Goal: Information Seeking & Learning: Learn about a topic

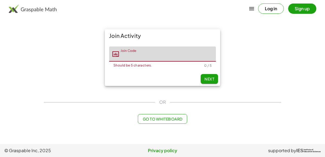
click at [217, 58] on div "Join Code Join Code Should be 5 characters. 0 / 5" at bounding box center [162, 57] width 115 height 30
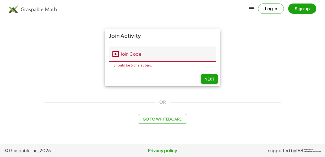
click at [202, 50] on input "Join Code" at bounding box center [167, 54] width 97 height 15
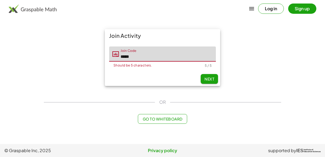
click at [205, 74] on button "Next" at bounding box center [208, 79] width 17 height 10
type input "*****"
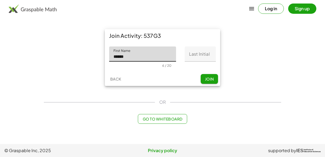
type input "******"
click at [201, 48] on input "Last Initial" at bounding box center [200, 54] width 31 height 15
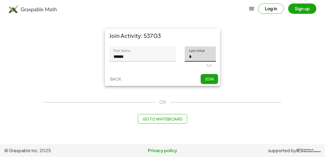
type input "*"
click at [208, 74] on button "Join" at bounding box center [208, 79] width 17 height 10
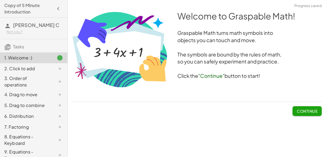
click at [307, 109] on span "Continue" at bounding box center [307, 111] width 21 height 5
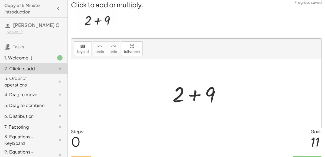
scroll to position [4, 0]
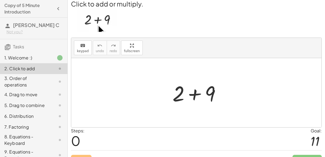
click at [191, 87] on div at bounding box center [199, 93] width 58 height 28
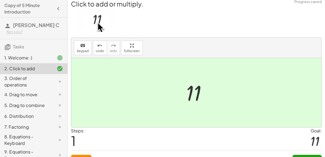
scroll to position [8, 0]
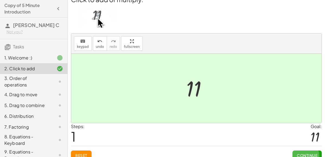
click at [311, 153] on span "Continue" at bounding box center [307, 155] width 21 height 5
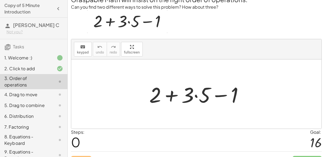
click at [195, 91] on div at bounding box center [198, 94] width 104 height 28
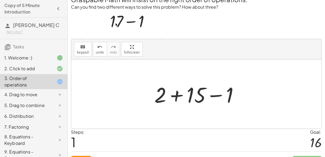
click at [177, 91] on div at bounding box center [198, 94] width 94 height 28
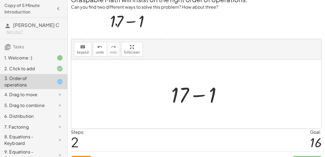
click at [199, 90] on div at bounding box center [198, 94] width 60 height 28
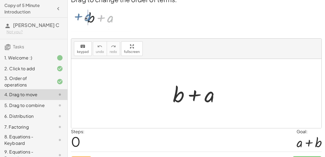
click at [196, 92] on div at bounding box center [198, 94] width 57 height 28
click at [209, 95] on div at bounding box center [198, 94] width 57 height 28
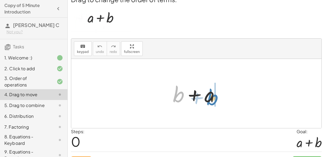
drag, startPoint x: 178, startPoint y: 95, endPoint x: 209, endPoint y: 94, distance: 31.4
click at [209, 94] on div at bounding box center [198, 94] width 57 height 28
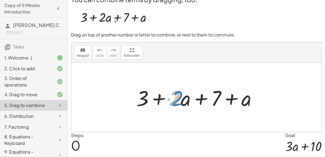
click at [177, 93] on div at bounding box center [198, 98] width 130 height 28
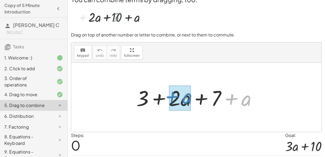
drag, startPoint x: 242, startPoint y: 95, endPoint x: 183, endPoint y: 93, distance: 58.7
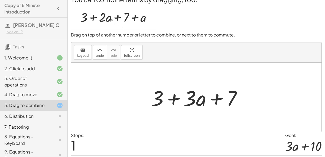
click at [176, 95] on div at bounding box center [198, 98] width 100 height 28
click at [215, 95] on div at bounding box center [198, 98] width 100 height 28
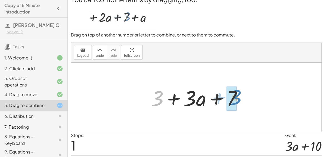
drag, startPoint x: 161, startPoint y: 93, endPoint x: 240, endPoint y: 92, distance: 79.0
click at [240, 92] on div at bounding box center [198, 98] width 100 height 28
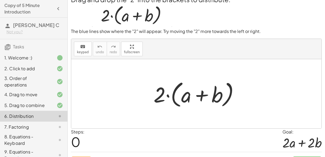
click at [203, 93] on div at bounding box center [198, 93] width 95 height 31
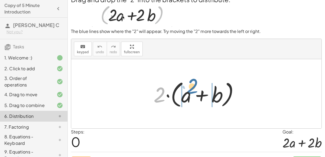
drag, startPoint x: 159, startPoint y: 92, endPoint x: 192, endPoint y: 84, distance: 33.8
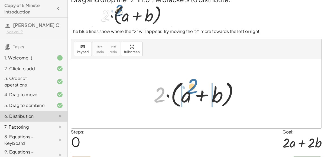
click at [192, 84] on div at bounding box center [198, 93] width 95 height 31
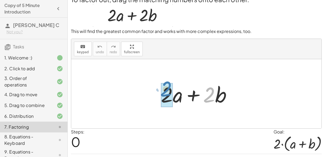
drag, startPoint x: 210, startPoint y: 92, endPoint x: 167, endPoint y: 89, distance: 43.4
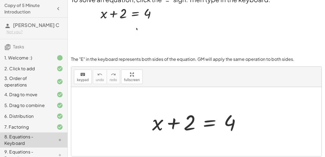
click at [201, 130] on div at bounding box center [198, 122] width 98 height 28
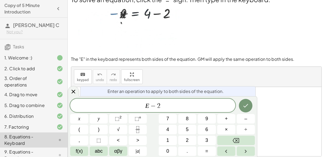
scroll to position [41, 0]
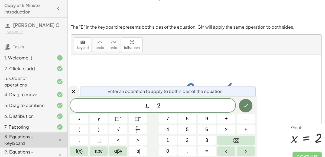
click at [247, 108] on icon "Done" at bounding box center [245, 106] width 6 height 6
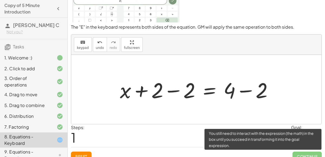
click at [303, 152] on span "Continue" at bounding box center [306, 157] width 29 height 10
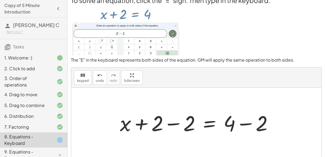
scroll to position [8, 0]
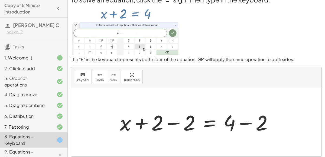
click at [141, 121] on div at bounding box center [198, 122] width 162 height 28
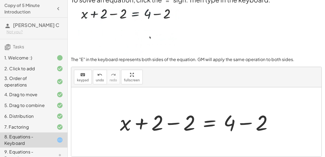
click at [175, 122] on div at bounding box center [198, 122] width 162 height 28
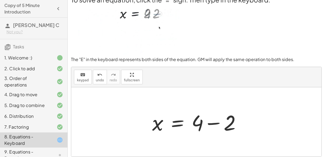
scroll to position [41, 0]
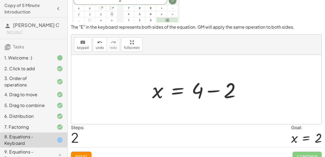
click at [216, 85] on div at bounding box center [198, 90] width 98 height 28
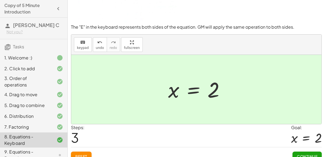
click at [308, 154] on span "Continue" at bounding box center [307, 156] width 21 height 5
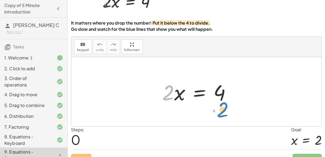
drag, startPoint x: 174, startPoint y: 90, endPoint x: 226, endPoint y: 107, distance: 55.3
click at [226, 107] on div "· 2 · 2 · x = 4" at bounding box center [196, 91] width 250 height 69
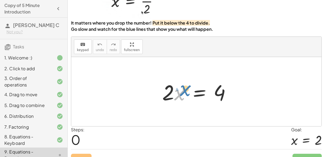
drag, startPoint x: 181, startPoint y: 89, endPoint x: 187, endPoint y: 84, distance: 7.1
click at [187, 84] on div at bounding box center [198, 92] width 78 height 28
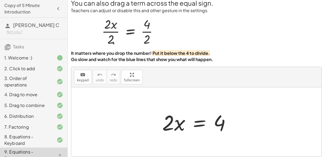
scroll to position [8, 0]
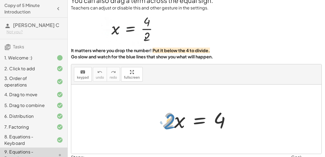
click at [170, 119] on div at bounding box center [198, 120] width 78 height 28
drag, startPoint x: 174, startPoint y: 118, endPoint x: 228, endPoint y: 135, distance: 56.5
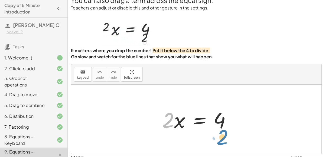
click at [228, 135] on div "· 2 · 2 · x = 4" at bounding box center [196, 119] width 250 height 69
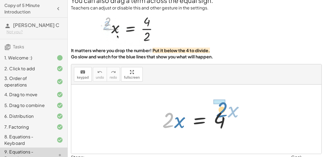
drag, startPoint x: 163, startPoint y: 117, endPoint x: 216, endPoint y: 105, distance: 54.1
click at [216, 106] on div at bounding box center [198, 120] width 78 height 28
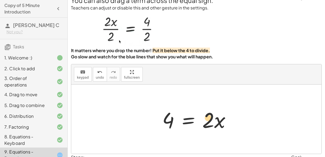
drag, startPoint x: 209, startPoint y: 111, endPoint x: 217, endPoint y: 110, distance: 8.6
click at [217, 110] on div at bounding box center [198, 120] width 78 height 28
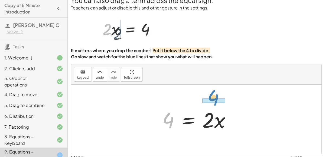
drag, startPoint x: 165, startPoint y: 113, endPoint x: 209, endPoint y: 91, distance: 49.8
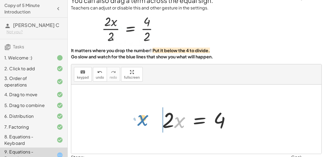
drag, startPoint x: 180, startPoint y: 115, endPoint x: 146, endPoint y: 113, distance: 34.7
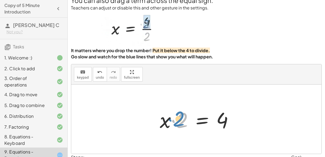
drag, startPoint x: 180, startPoint y: 113, endPoint x: 177, endPoint y: 112, distance: 3.3
click at [177, 112] on div at bounding box center [198, 120] width 83 height 28
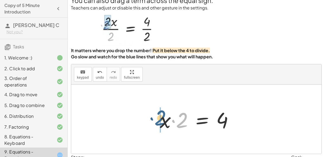
drag, startPoint x: 176, startPoint y: 112, endPoint x: 154, endPoint y: 110, distance: 21.8
click at [154, 110] on div "· 2 · x = 4 4 = · 2 · x · 2 · x = 4 · 2 · 2 · x = 4" at bounding box center [196, 119] width 90 height 31
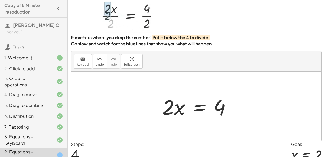
scroll to position [20, 0]
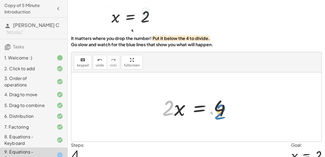
drag, startPoint x: 168, startPoint y: 104, endPoint x: 220, endPoint y: 107, distance: 52.0
click at [220, 107] on div at bounding box center [198, 107] width 78 height 28
drag, startPoint x: 168, startPoint y: 100, endPoint x: 221, endPoint y: 116, distance: 55.4
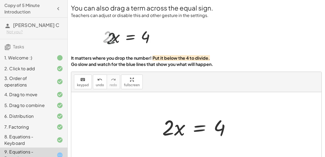
scroll to position [0, 0]
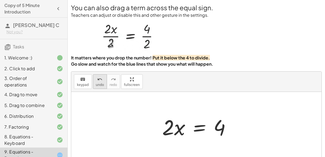
click at [101, 83] on span "undo" at bounding box center [100, 85] width 8 height 4
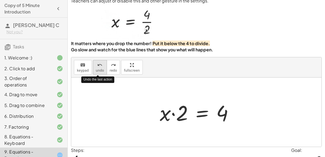
scroll to position [12, 0]
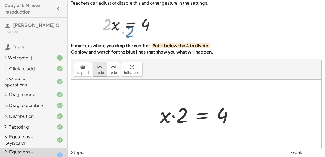
click at [97, 71] on span "undo" at bounding box center [100, 73] width 8 height 4
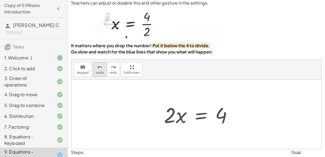
click at [97, 71] on span "undo" at bounding box center [100, 73] width 8 height 4
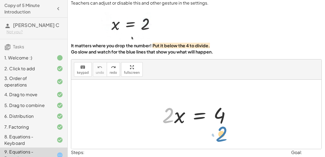
drag, startPoint x: 166, startPoint y: 106, endPoint x: 220, endPoint y: 125, distance: 56.7
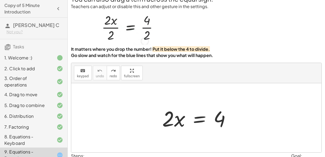
scroll to position [9, 0]
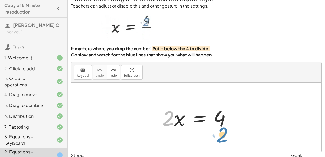
drag, startPoint x: 169, startPoint y: 110, endPoint x: 223, endPoint y: 126, distance: 56.2
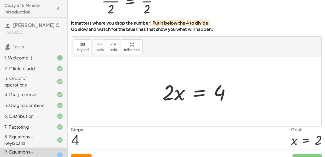
scroll to position [35, 0]
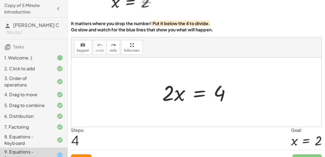
click at [169, 85] on div at bounding box center [198, 92] width 78 height 28
drag, startPoint x: 169, startPoint y: 85, endPoint x: 156, endPoint y: 75, distance: 15.3
click at [198, 86] on div at bounding box center [198, 92] width 78 height 28
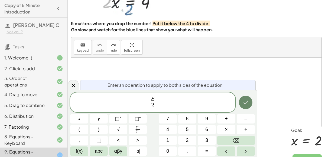
click at [244, 106] on button "Done" at bounding box center [246, 103] width 14 height 14
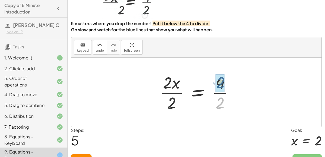
drag, startPoint x: 220, startPoint y: 97, endPoint x: 221, endPoint y: 77, distance: 20.6
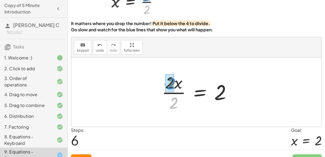
drag, startPoint x: 170, startPoint y: 96, endPoint x: 167, endPoint y: 77, distance: 19.4
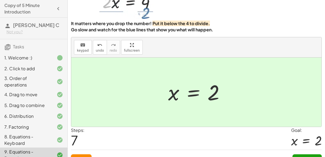
click at [307, 157] on span "Continue" at bounding box center [307, 159] width 21 height 5
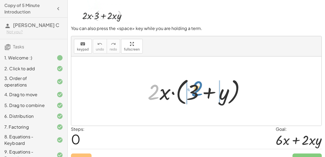
drag, startPoint x: 156, startPoint y: 87, endPoint x: 199, endPoint y: 84, distance: 43.7
click at [199, 84] on div at bounding box center [198, 91] width 107 height 31
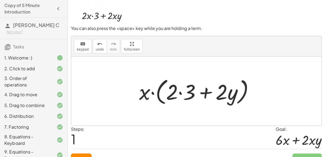
click at [180, 88] on div at bounding box center [198, 91] width 124 height 31
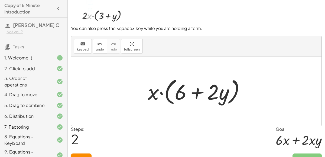
click at [198, 90] on div at bounding box center [198, 91] width 107 height 31
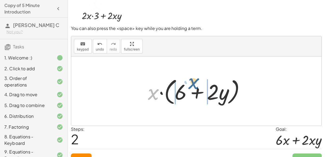
drag, startPoint x: 153, startPoint y: 89, endPoint x: 195, endPoint y: 79, distance: 43.4
click at [195, 79] on div at bounding box center [198, 91] width 107 height 31
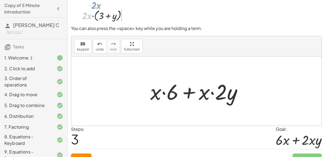
click at [169, 88] on div at bounding box center [198, 91] width 102 height 28
click at [164, 91] on div at bounding box center [198, 91] width 102 height 28
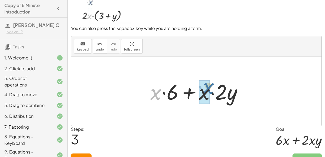
drag, startPoint x: 158, startPoint y: 89, endPoint x: 210, endPoint y: 84, distance: 52.5
click at [210, 84] on div at bounding box center [198, 91] width 102 height 28
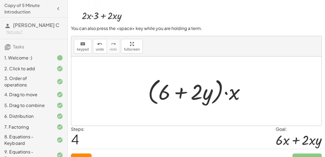
click at [187, 88] on div at bounding box center [198, 91] width 107 height 31
click at [205, 89] on div at bounding box center [198, 91] width 107 height 31
drag, startPoint x: 230, startPoint y: 91, endPoint x: 197, endPoint y: 90, distance: 32.2
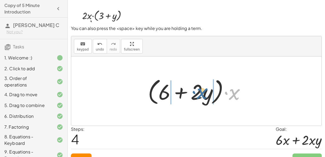
click at [197, 90] on div at bounding box center [198, 91] width 107 height 31
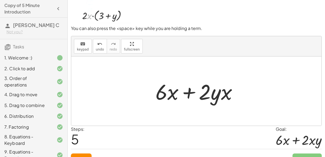
click at [176, 90] on div at bounding box center [198, 91] width 91 height 28
click at [175, 90] on div at bounding box center [198, 91] width 91 height 28
click at [99, 41] on icon "undo" at bounding box center [99, 44] width 5 height 6
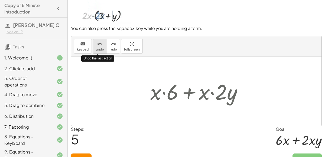
click at [99, 41] on icon "undo" at bounding box center [99, 44] width 5 height 6
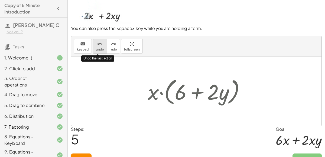
click at [99, 41] on icon "undo" at bounding box center [99, 44] width 5 height 6
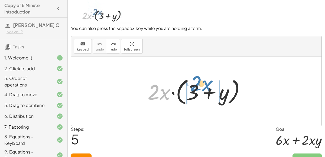
drag, startPoint x: 162, startPoint y: 90, endPoint x: 205, endPoint y: 82, distance: 43.5
click at [205, 82] on div at bounding box center [198, 91] width 107 height 31
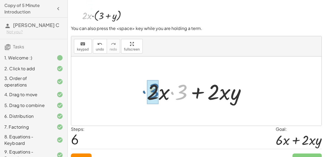
drag, startPoint x: 184, startPoint y: 90, endPoint x: 156, endPoint y: 88, distance: 28.2
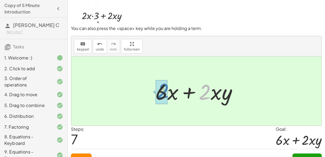
drag, startPoint x: 205, startPoint y: 89, endPoint x: 164, endPoint y: 88, distance: 41.7
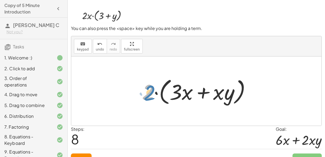
click at [153, 89] on div at bounding box center [198, 91] width 118 height 31
drag, startPoint x: 186, startPoint y: 93, endPoint x: 144, endPoint y: 93, distance: 41.9
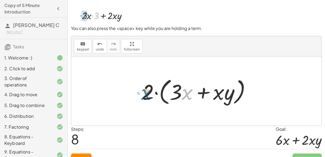
click at [144, 93] on div at bounding box center [198, 91] width 118 height 31
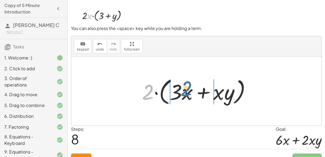
drag, startPoint x: 147, startPoint y: 91, endPoint x: 186, endPoint y: 88, distance: 38.5
click at [186, 88] on div at bounding box center [198, 91] width 118 height 31
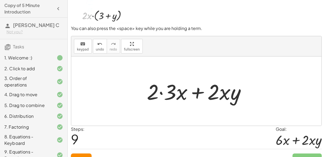
click at [162, 89] on div at bounding box center [198, 91] width 109 height 28
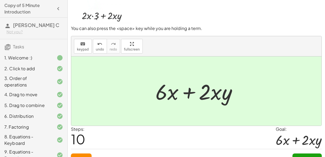
click at [187, 91] on div at bounding box center [198, 91] width 91 height 28
click at [223, 90] on div at bounding box center [198, 91] width 91 height 28
click at [227, 91] on div at bounding box center [198, 91] width 91 height 28
click at [307, 156] on span "Continue" at bounding box center [307, 158] width 21 height 5
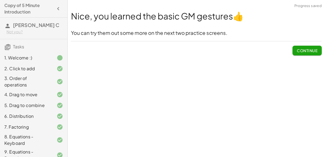
click at [308, 47] on button "Continue" at bounding box center [306, 51] width 29 height 10
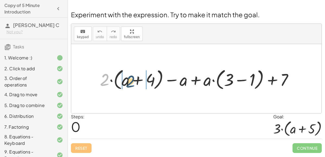
drag, startPoint x: 105, startPoint y: 76, endPoint x: 131, endPoint y: 78, distance: 26.0
click at [131, 78] on div at bounding box center [198, 78] width 203 height 25
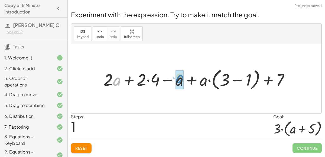
drag, startPoint x: 116, startPoint y: 78, endPoint x: 180, endPoint y: 77, distance: 64.1
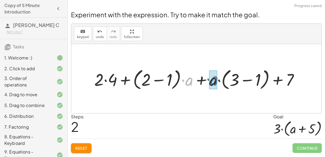
drag, startPoint x: 188, startPoint y: 80, endPoint x: 213, endPoint y: 79, distance: 25.4
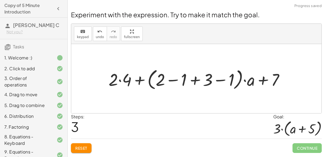
click at [170, 78] on div at bounding box center [198, 78] width 185 height 25
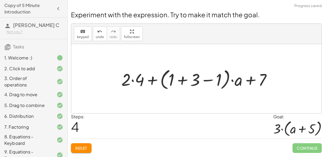
click at [208, 78] on div at bounding box center [198, 78] width 160 height 25
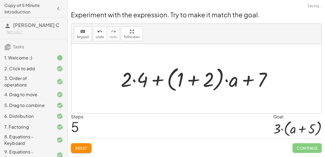
click at [194, 76] on div at bounding box center [198, 78] width 170 height 31
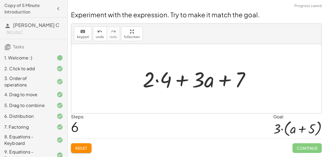
click at [157, 78] on div at bounding box center [198, 79] width 117 height 28
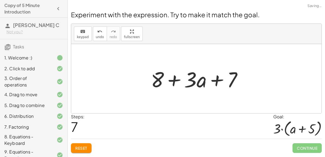
click at [175, 78] on div at bounding box center [198, 79] width 101 height 28
click at [216, 77] on div at bounding box center [198, 79] width 101 height 28
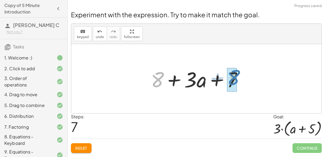
drag, startPoint x: 162, startPoint y: 76, endPoint x: 238, endPoint y: 74, distance: 75.5
click at [238, 74] on div at bounding box center [198, 79] width 101 height 28
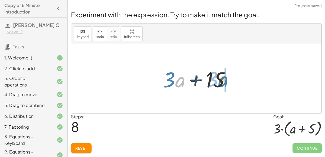
drag, startPoint x: 183, startPoint y: 77, endPoint x: 227, endPoint y: 77, distance: 44.1
click at [227, 77] on div at bounding box center [198, 79] width 77 height 28
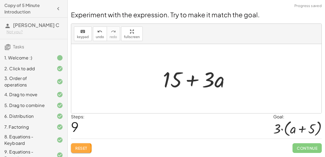
click at [75, 146] on span "Reset" at bounding box center [81, 148] width 12 height 5
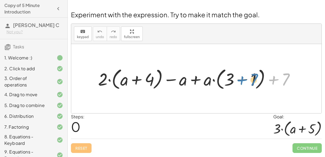
drag, startPoint x: 284, startPoint y: 74, endPoint x: 253, endPoint y: 75, distance: 31.7
click at [253, 75] on div at bounding box center [198, 78] width 206 height 25
click at [138, 78] on div at bounding box center [198, 78] width 206 height 25
drag, startPoint x: 126, startPoint y: 77, endPoint x: 187, endPoint y: 78, distance: 61.4
click at [187, 78] on div at bounding box center [198, 78] width 206 height 25
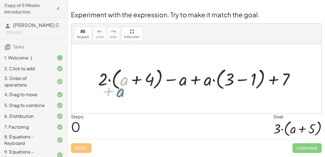
drag, startPoint x: 124, startPoint y: 79, endPoint x: 112, endPoint y: 92, distance: 17.4
click at [112, 92] on div "+ a + · 2 · ( + a + 4 ) − a + · a · ( + 3 − 1 ) + 7" at bounding box center [196, 78] width 250 height 69
drag, startPoint x: 180, startPoint y: 80, endPoint x: 120, endPoint y: 82, distance: 60.4
click at [120, 82] on div at bounding box center [198, 78] width 206 height 25
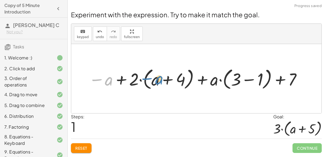
drag, startPoint x: 105, startPoint y: 80, endPoint x: 155, endPoint y: 78, distance: 50.1
click at [155, 78] on div at bounding box center [195, 78] width 219 height 25
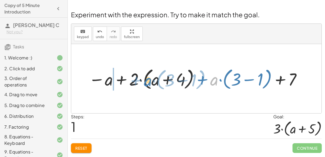
drag, startPoint x: 213, startPoint y: 76, endPoint x: 146, endPoint y: 76, distance: 66.6
click at [146, 76] on div at bounding box center [195, 78] width 219 height 25
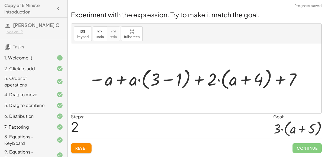
click at [125, 78] on div at bounding box center [195, 78] width 219 height 25
click at [161, 75] on div at bounding box center [195, 78] width 219 height 25
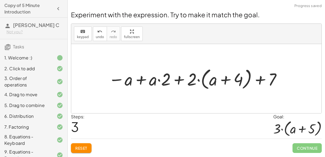
click at [226, 79] on div at bounding box center [196, 78] width 180 height 25
drag, startPoint x: 190, startPoint y: 76, endPoint x: 214, endPoint y: 73, distance: 24.0
click at [214, 73] on div at bounding box center [196, 78] width 180 height 25
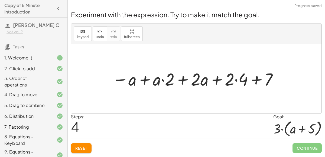
click at [236, 78] on div at bounding box center [195, 78] width 172 height 23
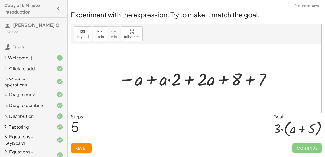
click at [191, 77] on div at bounding box center [195, 78] width 159 height 23
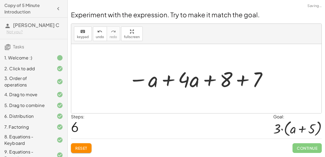
click at [206, 78] on div at bounding box center [197, 79] width 147 height 28
click at [239, 79] on div at bounding box center [198, 79] width 147 height 28
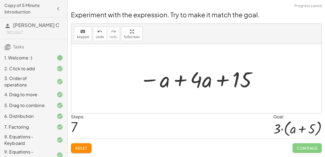
click at [223, 81] on div at bounding box center [198, 79] width 123 height 28
click at [179, 79] on div at bounding box center [198, 79] width 123 height 28
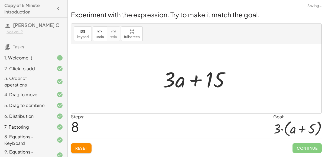
click at [192, 79] on div at bounding box center [198, 79] width 77 height 28
click at [81, 143] on button "Reset" at bounding box center [81, 148] width 21 height 10
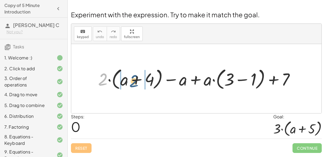
drag, startPoint x: 103, startPoint y: 75, endPoint x: 135, endPoint y: 77, distance: 31.4
click at [135, 77] on div at bounding box center [198, 78] width 206 height 25
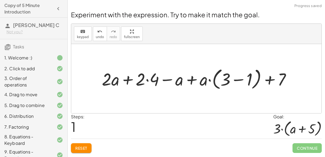
click at [129, 76] on div at bounding box center [198, 78] width 199 height 25
drag, startPoint x: 117, startPoint y: 77, endPoint x: 118, endPoint y: 75, distance: 2.8
click at [118, 75] on div at bounding box center [198, 78] width 199 height 25
drag, startPoint x: 116, startPoint y: 76, endPoint x: 181, endPoint y: 78, distance: 64.4
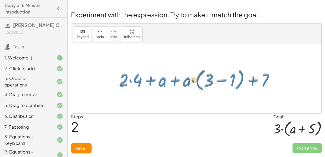
click at [161, 79] on div at bounding box center [198, 78] width 164 height 25
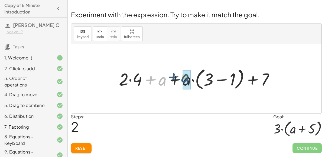
drag, startPoint x: 163, startPoint y: 80, endPoint x: 189, endPoint y: 78, distance: 26.0
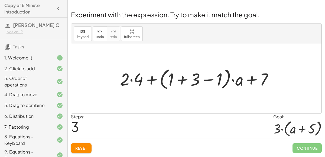
click at [182, 78] on div at bounding box center [198, 78] width 162 height 25
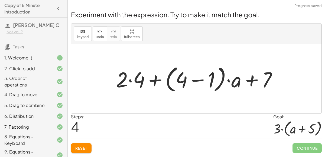
click at [198, 77] on div at bounding box center [198, 78] width 170 height 31
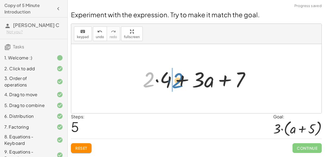
drag, startPoint x: 146, startPoint y: 78, endPoint x: 175, endPoint y: 78, distance: 29.0
click at [175, 78] on div at bounding box center [198, 79] width 117 height 28
click at [180, 78] on div at bounding box center [198, 79] width 117 height 28
drag, startPoint x: 153, startPoint y: 77, endPoint x: 149, endPoint y: 78, distance: 3.8
click at [149, 78] on div at bounding box center [198, 79] width 117 height 28
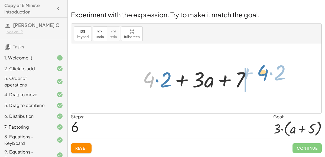
drag, startPoint x: 149, startPoint y: 78, endPoint x: 263, endPoint y: 71, distance: 114.1
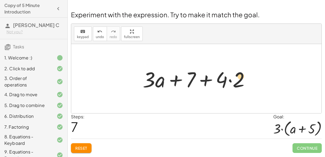
drag, startPoint x: 239, startPoint y: 80, endPoint x: 241, endPoint y: 76, distance: 4.3
click at [241, 76] on div at bounding box center [198, 79] width 117 height 28
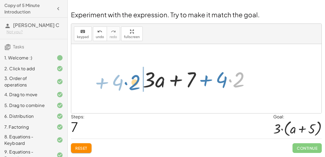
drag, startPoint x: 241, startPoint y: 76, endPoint x: 137, endPoint y: 79, distance: 104.2
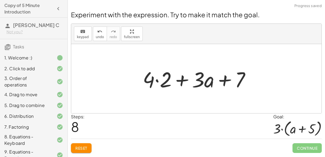
click at [158, 80] on div at bounding box center [198, 79] width 117 height 28
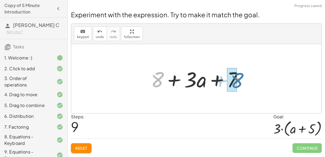
drag, startPoint x: 156, startPoint y: 80, endPoint x: 235, endPoint y: 81, distance: 79.8
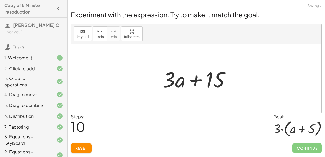
click at [168, 81] on div at bounding box center [198, 79] width 77 height 28
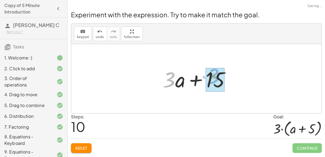
drag, startPoint x: 168, startPoint y: 81, endPoint x: 212, endPoint y: 77, distance: 44.2
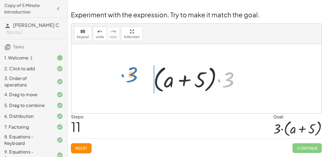
drag, startPoint x: 223, startPoint y: 81, endPoint x: 130, endPoint y: 79, distance: 93.1
click at [130, 79] on div "+ · 2 · ( + a + 4 ) − a + · a · ( + 3 − 1 ) + 7 + · 2 · a + · 2 · 4 − a + · a ·…" at bounding box center [196, 78] width 250 height 69
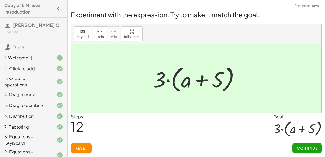
click at [314, 146] on button "Continue" at bounding box center [306, 148] width 29 height 10
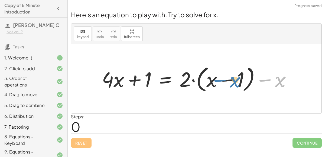
drag, startPoint x: 279, startPoint y: 76, endPoint x: 324, endPoint y: 91, distance: 47.4
click at [0, 0] on div "Here's an equation to play with. Try to solve for x. keyboard keypad undo undo …" at bounding box center [0, 0] width 0 height 0
drag, startPoint x: 274, startPoint y: 77, endPoint x: 310, endPoint y: 70, distance: 36.7
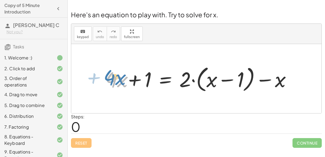
drag, startPoint x: 120, startPoint y: 79, endPoint x: 114, endPoint y: 76, distance: 6.7
click at [114, 76] on div at bounding box center [196, 79] width 195 height 31
click at [136, 79] on div at bounding box center [198, 79] width 199 height 31
click at [224, 80] on div at bounding box center [198, 79] width 199 height 31
click at [226, 79] on div at bounding box center [198, 79] width 199 height 31
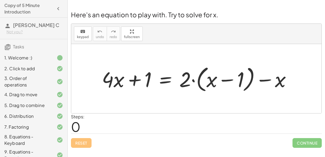
click at [266, 76] on div at bounding box center [198, 79] width 199 height 31
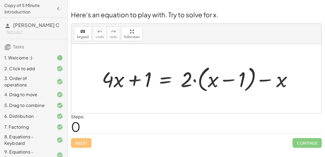
click at [281, 78] on div at bounding box center [198, 79] width 199 height 31
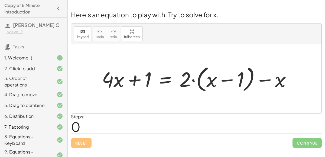
click at [187, 74] on div at bounding box center [198, 79] width 199 height 31
drag, startPoint x: 282, startPoint y: 78, endPoint x: 200, endPoint y: 82, distance: 82.0
click at [200, 82] on div at bounding box center [198, 79] width 199 height 31
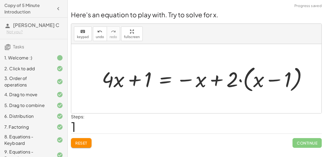
click at [227, 79] on div at bounding box center [206, 79] width 215 height 31
click at [221, 77] on div at bounding box center [206, 79] width 215 height 31
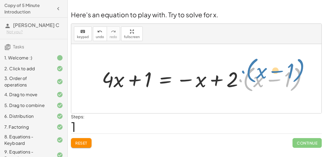
drag, startPoint x: 248, startPoint y: 78, endPoint x: 252, endPoint y: 70, distance: 8.5
click at [252, 70] on div at bounding box center [206, 79] width 215 height 31
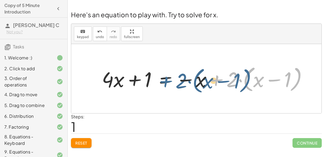
drag, startPoint x: 207, startPoint y: 79, endPoint x: 230, endPoint y: 78, distance: 22.7
click at [230, 78] on div at bounding box center [206, 79] width 215 height 31
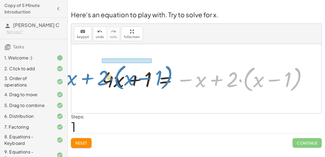
drag, startPoint x: 200, startPoint y: 77, endPoint x: 72, endPoint y: 75, distance: 128.5
click at [72, 75] on div "+ · 4 · x + 1 = + · 2 · ( + x − 1 ) − x − x + · 2 · ( + x − 1 ) + · 4 · x + 1 =…" at bounding box center [196, 78] width 250 height 69
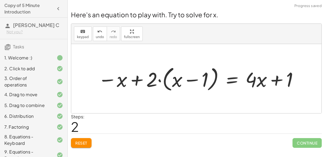
click at [191, 79] on div at bounding box center [198, 78] width 206 height 29
click at [257, 77] on div at bounding box center [198, 78] width 206 height 29
click at [234, 76] on div at bounding box center [198, 78] width 206 height 29
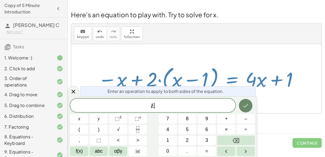
click at [248, 105] on icon "Done" at bounding box center [245, 106] width 6 height 6
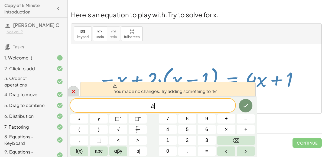
click at [75, 90] on icon at bounding box center [73, 91] width 6 height 6
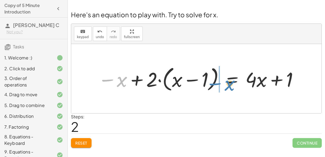
drag, startPoint x: 109, startPoint y: 76, endPoint x: 213, endPoint y: 79, distance: 103.6
click at [213, 79] on div at bounding box center [198, 78] width 206 height 29
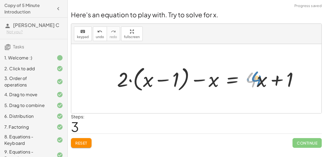
drag, startPoint x: 256, startPoint y: 78, endPoint x: 263, endPoint y: 77, distance: 7.7
click at [263, 77] on div at bounding box center [209, 78] width 191 height 29
drag, startPoint x: 150, startPoint y: 77, endPoint x: 151, endPoint y: 73, distance: 5.0
click at [151, 73] on div at bounding box center [209, 78] width 191 height 29
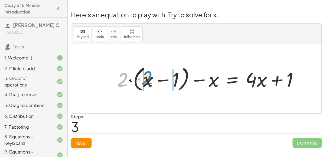
drag, startPoint x: 122, startPoint y: 82, endPoint x: 146, endPoint y: 80, distance: 24.4
click at [146, 80] on div at bounding box center [209, 78] width 191 height 29
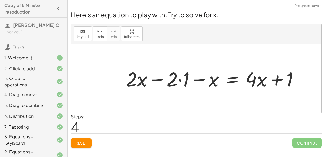
click at [157, 78] on div at bounding box center [214, 78] width 182 height 26
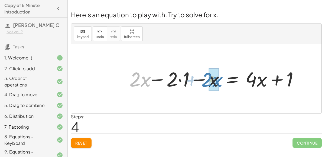
drag, startPoint x: 134, startPoint y: 78, endPoint x: 206, endPoint y: 79, distance: 71.7
click at [206, 79] on div at bounding box center [212, 78] width 179 height 26
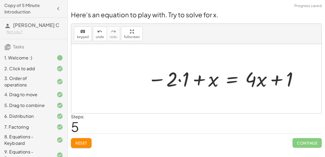
click at [174, 78] on div at bounding box center [222, 78] width 157 height 26
click at [180, 77] on div at bounding box center [222, 78] width 157 height 26
click at [274, 78] on div at bounding box center [228, 78] width 145 height 26
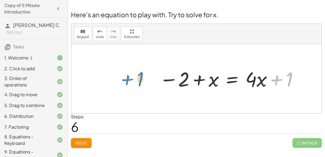
drag, startPoint x: 287, startPoint y: 75, endPoint x: 151, endPoint y: 75, distance: 135.8
click at [204, 78] on div at bounding box center [228, 78] width 145 height 26
drag, startPoint x: 209, startPoint y: 78, endPoint x: 202, endPoint y: 78, distance: 6.8
click at [202, 78] on div at bounding box center [228, 78] width 145 height 26
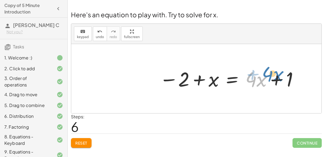
drag, startPoint x: 252, startPoint y: 74, endPoint x: 269, endPoint y: 69, distance: 17.9
click at [269, 69] on div at bounding box center [227, 78] width 142 height 26
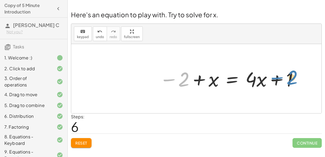
drag, startPoint x: 183, startPoint y: 81, endPoint x: 287, endPoint y: 79, distance: 104.4
click at [287, 79] on div at bounding box center [228, 78] width 145 height 26
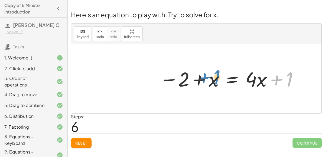
drag, startPoint x: 291, startPoint y: 75, endPoint x: 220, endPoint y: 73, distance: 70.7
click at [220, 73] on div at bounding box center [228, 78] width 145 height 26
click at [215, 78] on div at bounding box center [228, 78] width 145 height 26
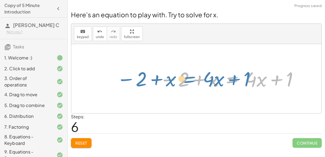
drag, startPoint x: 230, startPoint y: 78, endPoint x: 171, endPoint y: 76, distance: 58.5
click at [171, 76] on div at bounding box center [228, 78] width 145 height 26
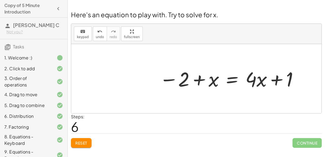
click at [229, 77] on div at bounding box center [228, 78] width 145 height 26
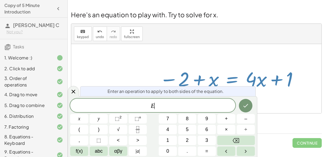
click at [229, 77] on div at bounding box center [228, 78] width 145 height 26
click at [243, 101] on button "Done" at bounding box center [246, 106] width 14 height 14
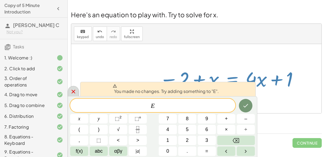
click at [72, 90] on icon at bounding box center [73, 91] width 6 height 6
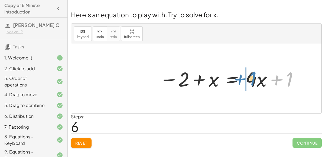
drag, startPoint x: 287, startPoint y: 79, endPoint x: 249, endPoint y: 78, distance: 37.6
click at [249, 78] on div at bounding box center [228, 78] width 145 height 26
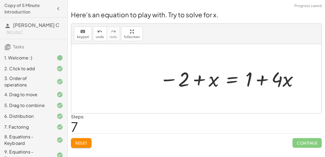
click at [260, 78] on div at bounding box center [228, 78] width 145 height 26
drag, startPoint x: 247, startPoint y: 77, endPoint x: 259, endPoint y: 76, distance: 12.5
click at [259, 76] on div at bounding box center [228, 78] width 145 height 26
drag, startPoint x: 280, startPoint y: 78, endPoint x: 300, endPoint y: 81, distance: 20.4
click at [300, 81] on div at bounding box center [228, 78] width 145 height 26
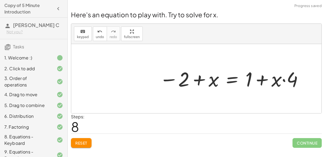
click at [287, 80] on div at bounding box center [231, 78] width 150 height 26
click at [284, 77] on div at bounding box center [231, 78] width 150 height 26
click at [259, 77] on div at bounding box center [231, 78] width 150 height 26
drag, startPoint x: 285, startPoint y: 77, endPoint x: 265, endPoint y: 76, distance: 20.8
click at [265, 76] on div at bounding box center [231, 78] width 150 height 26
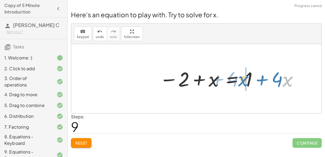
drag, startPoint x: 286, startPoint y: 76, endPoint x: 241, endPoint y: 77, distance: 45.2
click at [241, 77] on div at bounding box center [228, 78] width 145 height 26
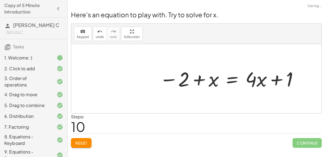
click at [280, 80] on div at bounding box center [228, 78] width 145 height 26
click at [227, 77] on div at bounding box center [228, 78] width 145 height 26
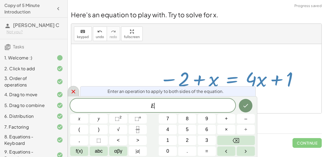
click at [73, 90] on icon at bounding box center [73, 91] width 6 height 6
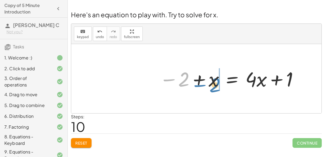
drag, startPoint x: 170, startPoint y: 76, endPoint x: 201, endPoint y: 82, distance: 31.7
click at [201, 82] on div at bounding box center [228, 78] width 145 height 26
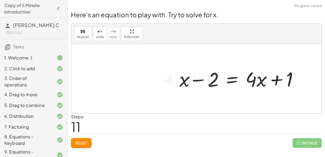
click at [182, 80] on div at bounding box center [240, 78] width 130 height 26
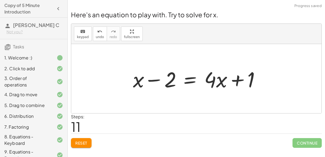
click at [168, 79] on div at bounding box center [198, 79] width 137 height 28
click at [186, 80] on div at bounding box center [198, 79] width 137 height 28
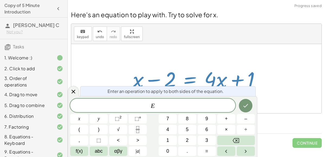
click at [60, 122] on div "5. Drag to combine" at bounding box center [33, 127] width 67 height 11
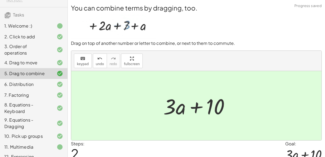
scroll to position [37, 0]
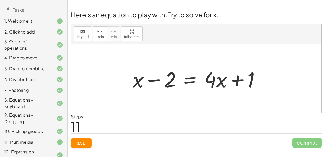
click at [151, 81] on div at bounding box center [198, 79] width 137 height 28
click at [187, 81] on div at bounding box center [198, 79] width 137 height 28
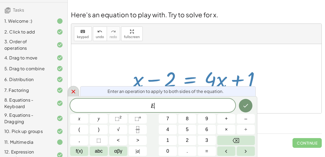
click at [72, 91] on icon at bounding box center [73, 91] width 6 height 6
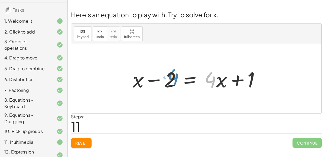
drag, startPoint x: 207, startPoint y: 74, endPoint x: 169, endPoint y: 71, distance: 37.7
click at [169, 71] on div at bounding box center [198, 79] width 137 height 28
drag, startPoint x: 217, startPoint y: 78, endPoint x: 201, endPoint y: 76, distance: 16.6
click at [201, 76] on div at bounding box center [198, 79] width 137 height 28
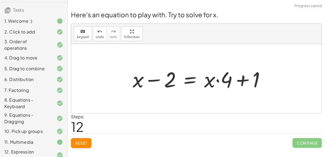
click at [224, 80] on div at bounding box center [201, 79] width 142 height 28
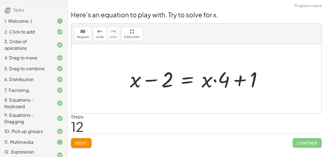
click at [215, 78] on div at bounding box center [198, 79] width 142 height 28
click at [241, 80] on div at bounding box center [198, 79] width 142 height 28
click at [235, 70] on div at bounding box center [198, 79] width 142 height 28
drag, startPoint x: 164, startPoint y: 74, endPoint x: 152, endPoint y: 80, distance: 13.9
click at [152, 80] on div at bounding box center [198, 79] width 142 height 28
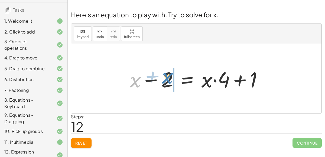
drag, startPoint x: 138, startPoint y: 78, endPoint x: 170, endPoint y: 74, distance: 32.2
click at [170, 74] on div at bounding box center [198, 79] width 142 height 28
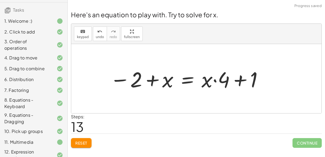
click at [153, 77] on div at bounding box center [186, 79] width 159 height 28
click at [153, 78] on div at bounding box center [186, 79] width 159 height 28
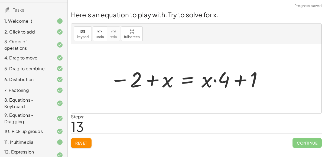
click at [153, 78] on div at bounding box center [186, 79] width 159 height 28
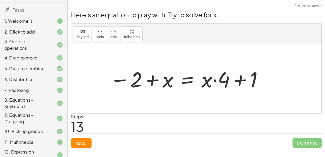
click at [153, 78] on div at bounding box center [186, 79] width 159 height 28
click at [81, 138] on button "Reset" at bounding box center [81, 143] width 21 height 10
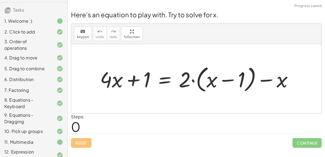
click at [210, 78] on div at bounding box center [198, 78] width 202 height 31
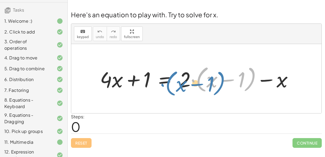
click at [191, 76] on div at bounding box center [198, 78] width 202 height 31
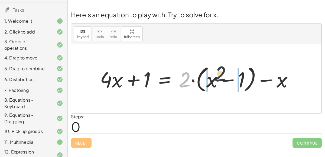
drag, startPoint x: 184, startPoint y: 76, endPoint x: 225, endPoint y: 76, distance: 40.6
click at [225, 76] on div at bounding box center [198, 78] width 202 height 31
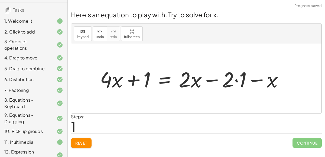
click at [232, 80] on div at bounding box center [193, 79] width 193 height 28
click at [234, 79] on div at bounding box center [193, 79] width 193 height 28
click at [234, 75] on div at bounding box center [187, 79] width 180 height 28
click at [261, 81] on div at bounding box center [187, 79] width 180 height 28
click at [197, 81] on div at bounding box center [187, 79] width 180 height 28
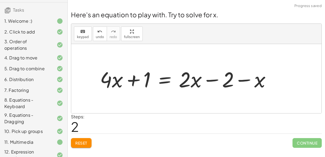
click at [188, 80] on div at bounding box center [187, 79] width 180 height 28
click at [210, 79] on div at bounding box center [187, 79] width 180 height 28
drag, startPoint x: 110, startPoint y: 78, endPoint x: 159, endPoint y: 5, distance: 88.8
click at [159, 5] on div "Welcome to Graspable Math! Graspable Math turns math symbols into objects you c…" at bounding box center [196, 78] width 257 height 157
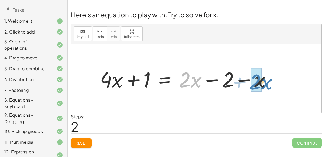
drag, startPoint x: 182, startPoint y: 76, endPoint x: 253, endPoint y: 78, distance: 70.4
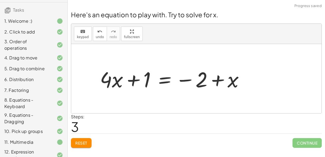
click at [213, 80] on div at bounding box center [173, 79] width 153 height 28
click at [133, 74] on div at bounding box center [173, 79] width 153 height 28
click at [109, 76] on div at bounding box center [173, 79] width 153 height 28
click at [171, 78] on div at bounding box center [173, 79] width 153 height 28
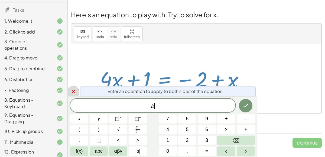
click at [76, 91] on icon at bounding box center [73, 91] width 6 height 6
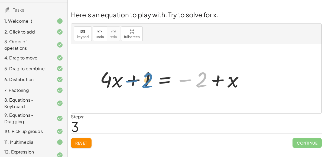
drag, startPoint x: 202, startPoint y: 77, endPoint x: 149, endPoint y: 77, distance: 53.8
click at [149, 77] on div at bounding box center [173, 79] width 153 height 28
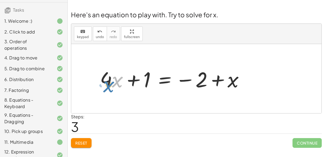
drag, startPoint x: 113, startPoint y: 77, endPoint x: 102, endPoint y: 81, distance: 11.9
click at [102, 81] on div at bounding box center [173, 79] width 153 height 28
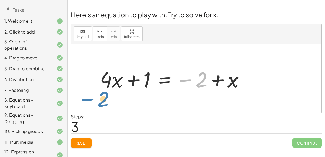
drag, startPoint x: 202, startPoint y: 78, endPoint x: 105, endPoint y: 97, distance: 98.2
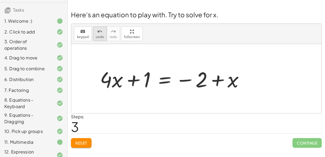
click at [98, 31] on icon "undo" at bounding box center [99, 31] width 5 height 6
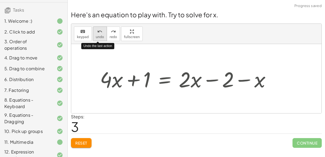
click at [98, 31] on icon "undo" at bounding box center [99, 31] width 5 height 6
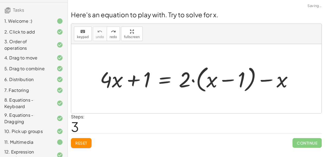
click at [76, 141] on span "Reset" at bounding box center [81, 143] width 12 height 5
click at [113, 79] on div at bounding box center [198, 78] width 202 height 31
click at [134, 79] on div at bounding box center [198, 78] width 202 height 31
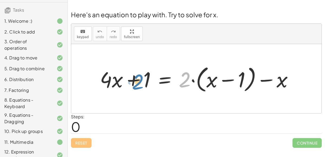
drag, startPoint x: 186, startPoint y: 77, endPoint x: 151, endPoint y: 78, distance: 34.9
click at [151, 78] on div at bounding box center [198, 78] width 202 height 31
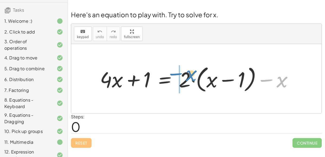
drag, startPoint x: 278, startPoint y: 77, endPoint x: 188, endPoint y: 71, distance: 90.3
click at [188, 71] on div at bounding box center [198, 78] width 202 height 31
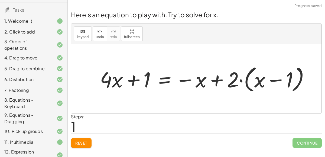
click at [218, 82] on div at bounding box center [206, 78] width 219 height 31
click at [194, 79] on div at bounding box center [206, 78] width 219 height 31
click at [154, 80] on div at bounding box center [206, 78] width 219 height 31
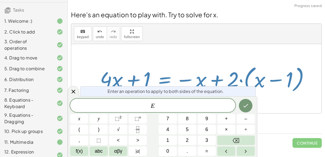
click at [144, 81] on div at bounding box center [206, 78] width 219 height 31
click at [120, 77] on div at bounding box center [206, 78] width 219 height 31
click at [74, 93] on icon at bounding box center [73, 91] width 6 height 6
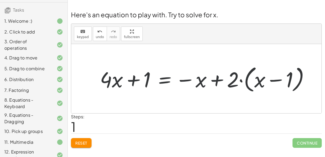
click at [145, 74] on div at bounding box center [206, 78] width 219 height 31
click at [138, 76] on div at bounding box center [206, 78] width 219 height 31
click at [220, 75] on div at bounding box center [206, 78] width 219 height 31
click at [276, 76] on div at bounding box center [206, 78] width 219 height 31
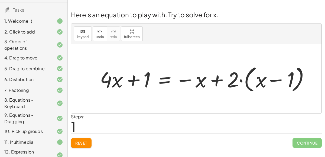
click at [276, 76] on div at bounding box center [206, 78] width 219 height 31
drag, startPoint x: 146, startPoint y: 78, endPoint x: 264, endPoint y: 78, distance: 118.5
click at [264, 78] on div at bounding box center [206, 78] width 219 height 31
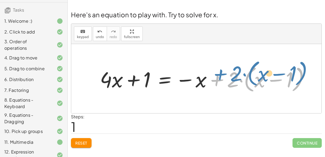
drag, startPoint x: 216, startPoint y: 78, endPoint x: 208, endPoint y: 75, distance: 8.2
click at [208, 75] on div at bounding box center [206, 78] width 219 height 31
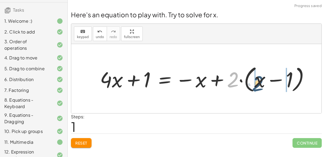
drag, startPoint x: 233, startPoint y: 74, endPoint x: 258, endPoint y: 78, distance: 25.4
click at [258, 78] on div at bounding box center [206, 78] width 219 height 31
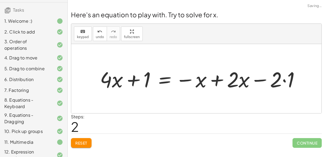
click at [279, 78] on div at bounding box center [201, 79] width 209 height 28
drag, startPoint x: 230, startPoint y: 77, endPoint x: 273, endPoint y: 72, distance: 43.1
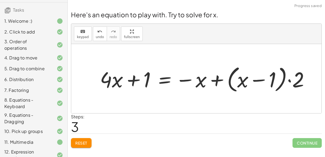
click at [256, 78] on div at bounding box center [206, 78] width 219 height 31
drag, startPoint x: 293, startPoint y: 81, endPoint x: 257, endPoint y: 78, distance: 36.4
click at [257, 78] on div at bounding box center [206, 78] width 219 height 31
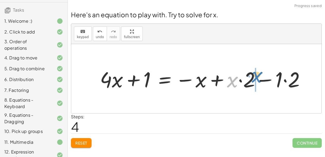
drag, startPoint x: 233, startPoint y: 80, endPoint x: 256, endPoint y: 75, distance: 24.0
click at [256, 75] on div at bounding box center [204, 79] width 215 height 28
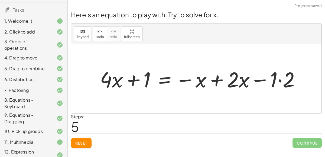
click at [262, 79] on div at bounding box center [201, 79] width 209 height 28
click at [240, 74] on div at bounding box center [201, 79] width 209 height 28
click at [187, 81] on div at bounding box center [201, 79] width 209 height 28
click at [210, 79] on div at bounding box center [201, 79] width 209 height 28
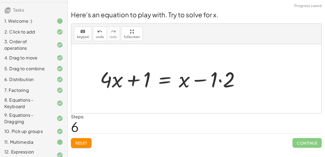
click at [223, 78] on div at bounding box center [172, 79] width 150 height 28
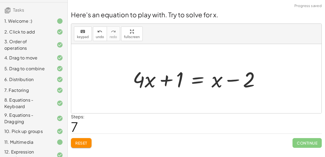
click at [165, 76] on div at bounding box center [198, 79] width 137 height 28
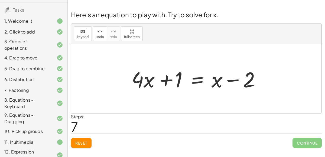
click at [165, 76] on div at bounding box center [198, 79] width 137 height 28
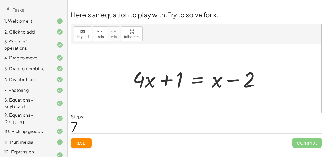
click at [165, 76] on div at bounding box center [198, 79] width 137 height 28
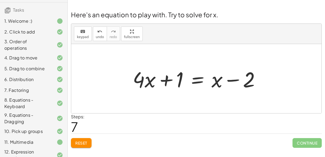
click at [165, 76] on div at bounding box center [198, 79] width 137 height 28
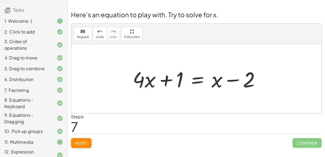
click at [165, 76] on div at bounding box center [198, 79] width 137 height 28
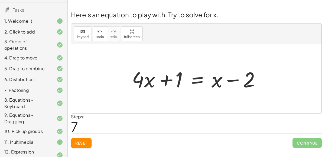
click at [165, 76] on div at bounding box center [198, 79] width 137 height 28
click at [163, 80] on div at bounding box center [198, 79] width 137 height 28
drag, startPoint x: 180, startPoint y: 79, endPoint x: 132, endPoint y: 86, distance: 48.7
click at [132, 86] on div at bounding box center [198, 79] width 137 height 28
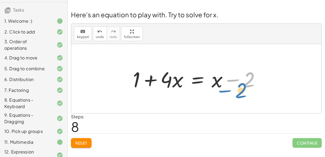
drag, startPoint x: 237, startPoint y: 79, endPoint x: 257, endPoint y: 76, distance: 20.5
click at [257, 76] on div at bounding box center [198, 79] width 137 height 28
drag, startPoint x: 167, startPoint y: 80, endPoint x: 152, endPoint y: 81, distance: 14.6
click at [152, 81] on div at bounding box center [198, 79] width 137 height 28
click at [196, 79] on div at bounding box center [198, 79] width 137 height 28
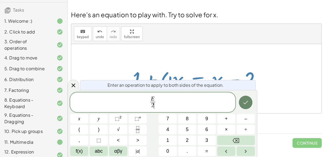
click at [244, 101] on icon "Done" at bounding box center [245, 102] width 6 height 6
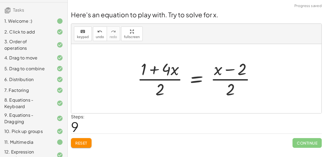
click at [158, 77] on div at bounding box center [197, 79] width 127 height 42
click at [225, 76] on div at bounding box center [197, 79] width 127 height 42
click at [97, 30] on icon "undo" at bounding box center [99, 31] width 5 height 6
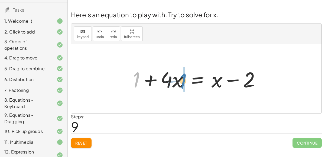
drag, startPoint x: 136, startPoint y: 74, endPoint x: 181, endPoint y: 75, distance: 45.7
click at [181, 75] on div at bounding box center [198, 79] width 137 height 28
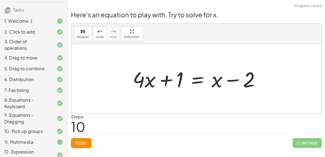
click at [163, 76] on div at bounding box center [198, 79] width 137 height 28
click at [196, 80] on div at bounding box center [198, 79] width 137 height 28
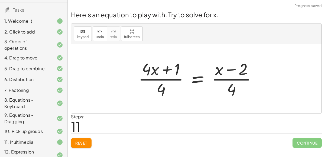
click at [158, 71] on div at bounding box center [199, 79] width 127 height 42
click at [222, 75] on div at bounding box center [197, 79] width 127 height 42
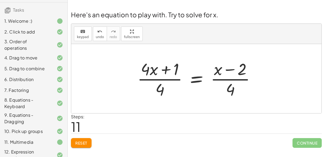
click at [81, 141] on span "Reset" at bounding box center [81, 143] width 12 height 5
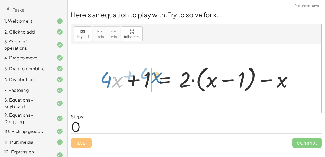
drag, startPoint x: 115, startPoint y: 80, endPoint x: 151, endPoint y: 75, distance: 37.1
click at [151, 75] on div at bounding box center [198, 78] width 202 height 31
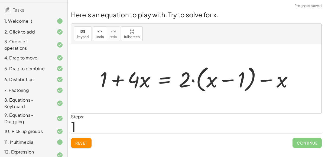
click at [121, 80] on div at bounding box center [198, 78] width 202 height 31
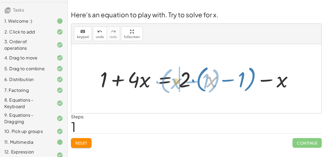
drag, startPoint x: 207, startPoint y: 77, endPoint x: 169, endPoint y: 77, distance: 37.9
click at [169, 77] on div at bounding box center [198, 78] width 202 height 31
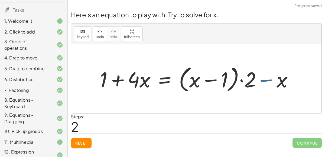
click at [275, 79] on div at bounding box center [198, 78] width 202 height 31
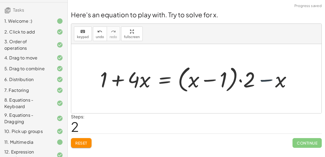
click at [271, 78] on div at bounding box center [198, 78] width 202 height 31
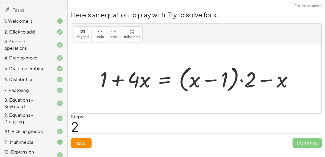
click at [261, 78] on div at bounding box center [198, 78] width 202 height 31
click at [167, 80] on div at bounding box center [198, 78] width 202 height 31
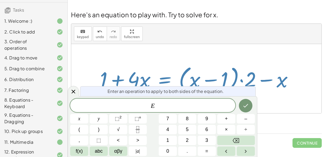
click at [131, 95] on div "Enter an operation to apply to both sides of the equation." at bounding box center [167, 91] width 175 height 10
click at [76, 92] on icon at bounding box center [73, 91] width 6 height 6
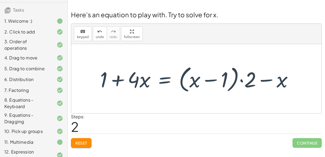
click at [124, 77] on div at bounding box center [198, 78] width 202 height 31
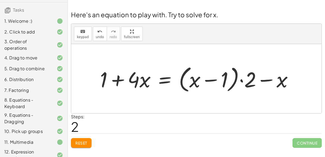
click at [212, 77] on div at bounding box center [198, 78] width 202 height 31
drag, startPoint x: 245, startPoint y: 73, endPoint x: 207, endPoint y: 74, distance: 37.6
click at [207, 74] on div at bounding box center [198, 78] width 202 height 31
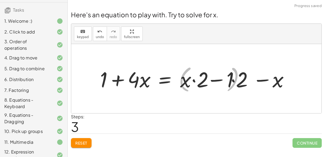
click at [212, 75] on div at bounding box center [196, 79] width 198 height 28
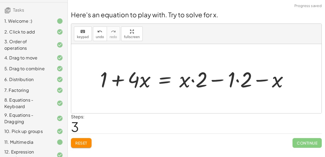
click at [242, 79] on div at bounding box center [196, 79] width 198 height 28
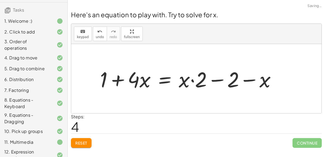
click at [224, 78] on div at bounding box center [189, 79] width 185 height 28
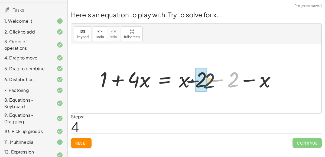
drag, startPoint x: 232, startPoint y: 79, endPoint x: 201, endPoint y: 80, distance: 30.9
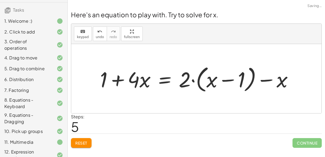
click at [225, 73] on div at bounding box center [198, 78] width 202 height 31
drag, startPoint x: 185, startPoint y: 80, endPoint x: 212, endPoint y: 80, distance: 27.6
click at [212, 80] on div at bounding box center [198, 78] width 202 height 31
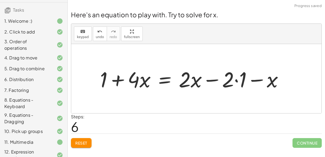
click at [232, 79] on div at bounding box center [193, 79] width 193 height 28
drag, startPoint x: 269, startPoint y: 75, endPoint x: 233, endPoint y: 74, distance: 35.7
click at [233, 74] on div at bounding box center [193, 79] width 193 height 28
click at [236, 77] on div at bounding box center [193, 79] width 193 height 28
click at [262, 77] on div at bounding box center [187, 79] width 180 height 28
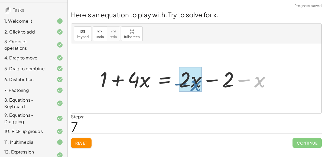
drag, startPoint x: 262, startPoint y: 77, endPoint x: 199, endPoint y: 80, distance: 63.9
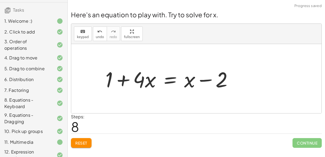
click at [201, 79] on div at bounding box center [171, 79] width 137 height 28
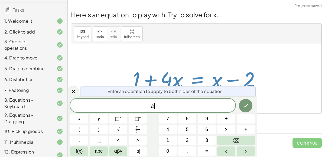
click at [79, 92] on div at bounding box center [196, 78] width 250 height 69
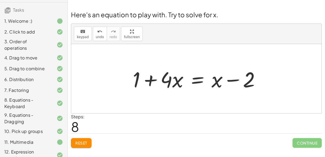
click at [197, 79] on div at bounding box center [198, 79] width 137 height 28
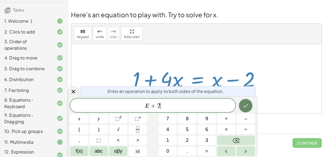
click at [244, 106] on icon "Done" at bounding box center [245, 106] width 6 height 6
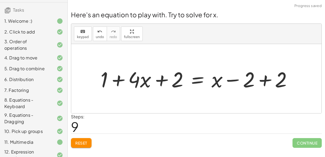
click at [230, 77] on div at bounding box center [198, 79] width 201 height 28
click at [256, 78] on div at bounding box center [198, 79] width 201 height 28
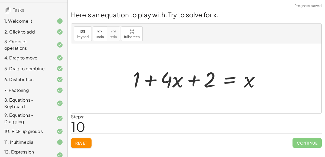
click at [150, 79] on div at bounding box center [198, 79] width 137 height 28
click at [189, 76] on div at bounding box center [198, 79] width 137 height 28
click at [194, 77] on div at bounding box center [198, 79] width 137 height 28
click at [172, 77] on div at bounding box center [198, 79] width 137 height 28
click at [229, 80] on div at bounding box center [198, 79] width 137 height 28
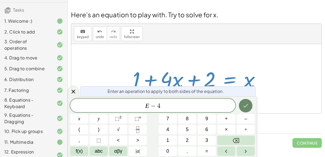
click at [245, 102] on button "Done" at bounding box center [246, 106] width 14 height 14
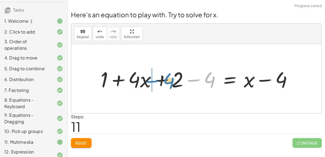
drag, startPoint x: 208, startPoint y: 78, endPoint x: 165, endPoint y: 78, distance: 43.6
click at [165, 78] on div at bounding box center [198, 79] width 201 height 28
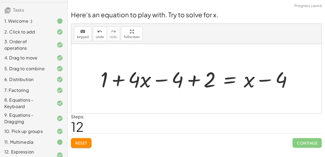
click at [146, 77] on div at bounding box center [198, 79] width 201 height 28
click at [170, 76] on div at bounding box center [198, 79] width 201 height 28
click at [164, 76] on div at bounding box center [198, 79] width 201 height 28
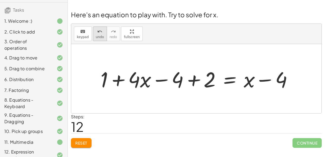
click at [97, 35] on span "undo" at bounding box center [100, 37] width 8 height 4
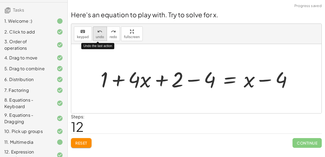
click at [97, 32] on button "undo undo" at bounding box center [100, 34] width 14 height 15
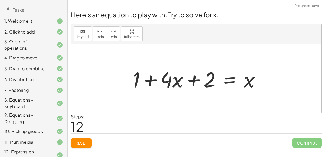
click at [148, 78] on div at bounding box center [198, 79] width 137 height 28
click at [193, 78] on div at bounding box center [198, 79] width 137 height 28
click at [228, 78] on div at bounding box center [198, 79] width 137 height 28
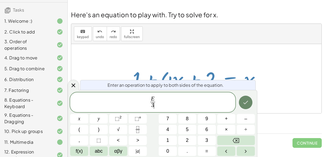
click at [246, 102] on icon "Done" at bounding box center [245, 102] width 6 height 6
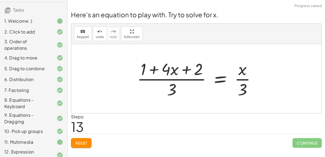
click at [182, 73] on div at bounding box center [198, 79] width 129 height 42
click at [168, 76] on div at bounding box center [198, 79] width 129 height 42
click at [173, 85] on div at bounding box center [198, 79] width 129 height 42
click at [242, 79] on div at bounding box center [198, 79] width 129 height 42
click at [96, 35] on span "undo" at bounding box center [100, 37] width 8 height 4
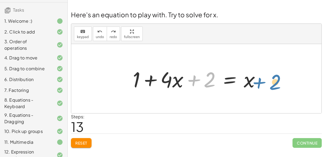
drag, startPoint x: 207, startPoint y: 73, endPoint x: 272, endPoint y: 76, distance: 65.5
click at [272, 76] on div "+ · 4 · x + 1 = + · 2 · ( + x − 1 ) − x + 1 + · 4 · x = + · 2 · ( + x − 1 ) − x…" at bounding box center [196, 78] width 250 height 69
drag, startPoint x: 208, startPoint y: 76, endPoint x: 150, endPoint y: 78, distance: 57.9
click at [150, 78] on div at bounding box center [198, 79] width 137 height 28
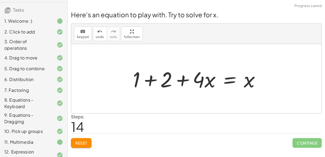
click at [146, 78] on div at bounding box center [198, 79] width 137 height 28
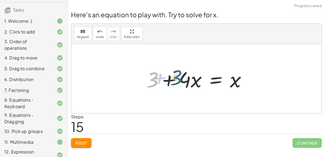
drag, startPoint x: 153, startPoint y: 78, endPoint x: 163, endPoint y: 76, distance: 9.4
click at [163, 76] on div at bounding box center [198, 79] width 110 height 28
click at [169, 77] on div at bounding box center [198, 79] width 110 height 28
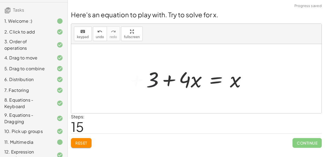
click at [169, 77] on div at bounding box center [198, 79] width 110 height 28
click at [211, 78] on div at bounding box center [198, 79] width 110 height 28
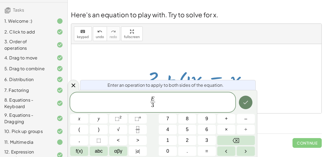
click at [246, 101] on icon "Done" at bounding box center [245, 102] width 6 height 6
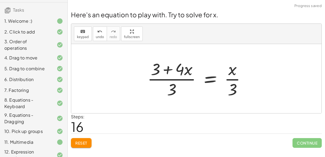
click at [173, 77] on div at bounding box center [198, 79] width 108 height 42
click at [233, 77] on div at bounding box center [198, 79] width 108 height 42
click at [101, 35] on span "undo" at bounding box center [100, 37] width 8 height 4
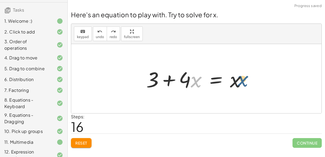
drag, startPoint x: 192, startPoint y: 77, endPoint x: 237, endPoint y: 73, distance: 45.1
click at [237, 73] on div at bounding box center [198, 79] width 110 height 28
drag, startPoint x: 183, startPoint y: 77, endPoint x: 218, endPoint y: 12, distance: 73.2
drag, startPoint x: 234, startPoint y: 79, endPoint x: 183, endPoint y: 80, distance: 51.1
click at [183, 80] on div at bounding box center [198, 79] width 110 height 28
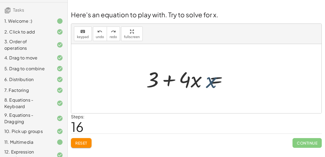
click at [154, 76] on div at bounding box center [198, 79] width 110 height 28
click at [157, 77] on div at bounding box center [198, 79] width 110 height 28
click at [216, 75] on div at bounding box center [198, 79] width 110 height 28
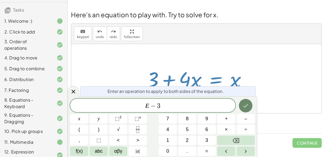
click at [248, 104] on icon "Done" at bounding box center [245, 106] width 6 height 6
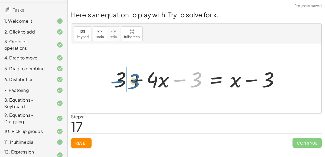
drag, startPoint x: 199, startPoint y: 80, endPoint x: 137, endPoint y: 81, distance: 62.0
click at [137, 81] on div at bounding box center [198, 79] width 175 height 28
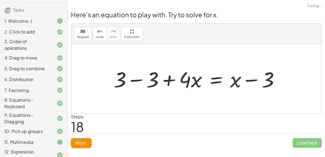
click at [138, 77] on div at bounding box center [198, 79] width 175 height 28
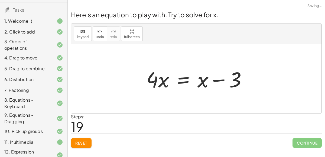
click at [213, 77] on div at bounding box center [198, 79] width 110 height 28
drag, startPoint x: 234, startPoint y: 77, endPoint x: 201, endPoint y: 80, distance: 33.2
click at [201, 80] on div at bounding box center [198, 79] width 110 height 28
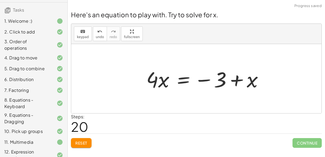
click at [235, 78] on div at bounding box center [206, 79] width 126 height 28
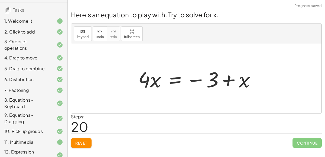
click at [230, 78] on div at bounding box center [198, 79] width 126 height 28
click at [97, 31] on icon "undo" at bounding box center [99, 31] width 5 height 6
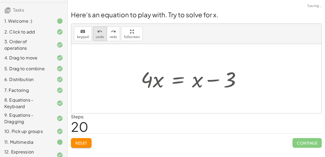
click at [97, 31] on icon "undo" at bounding box center [99, 31] width 5 height 6
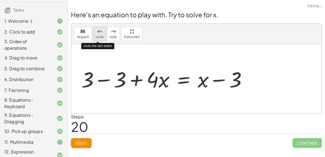
click at [97, 31] on icon "undo" at bounding box center [99, 31] width 5 height 6
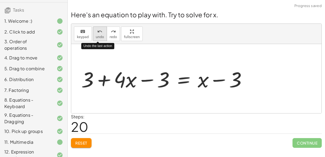
click at [97, 31] on icon "undo" at bounding box center [99, 31] width 5 height 6
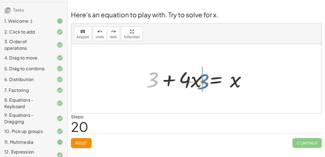
drag, startPoint x: 149, startPoint y: 71, endPoint x: 201, endPoint y: 73, distance: 52.0
click at [201, 73] on div at bounding box center [198, 79] width 110 height 28
